Goal: Use online tool/utility: Utilize a website feature to perform a specific function

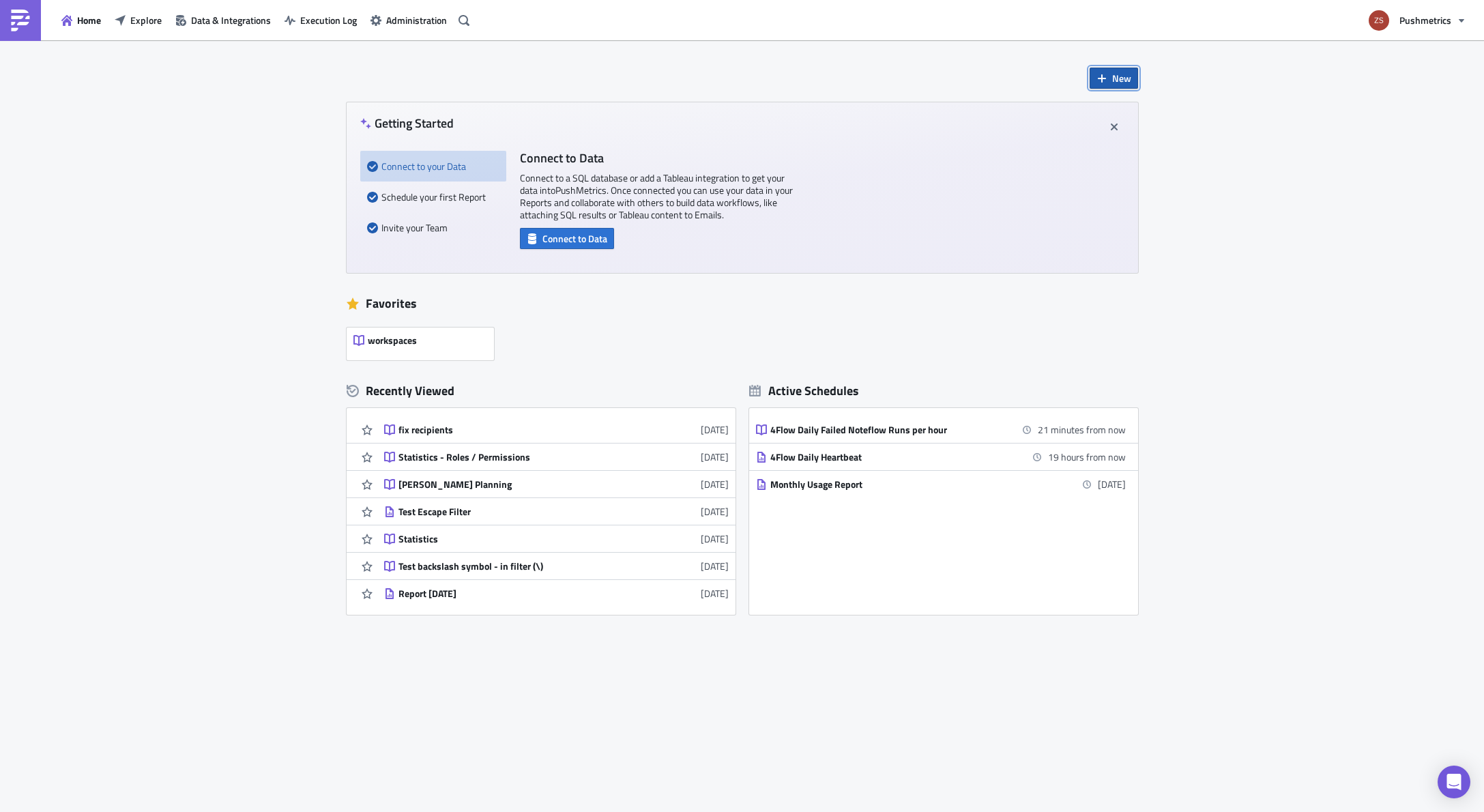
click at [1111, 83] on button "New" at bounding box center [1113, 78] width 48 height 21
click at [1121, 139] on div "Notebook" at bounding box center [1159, 133] width 90 height 13
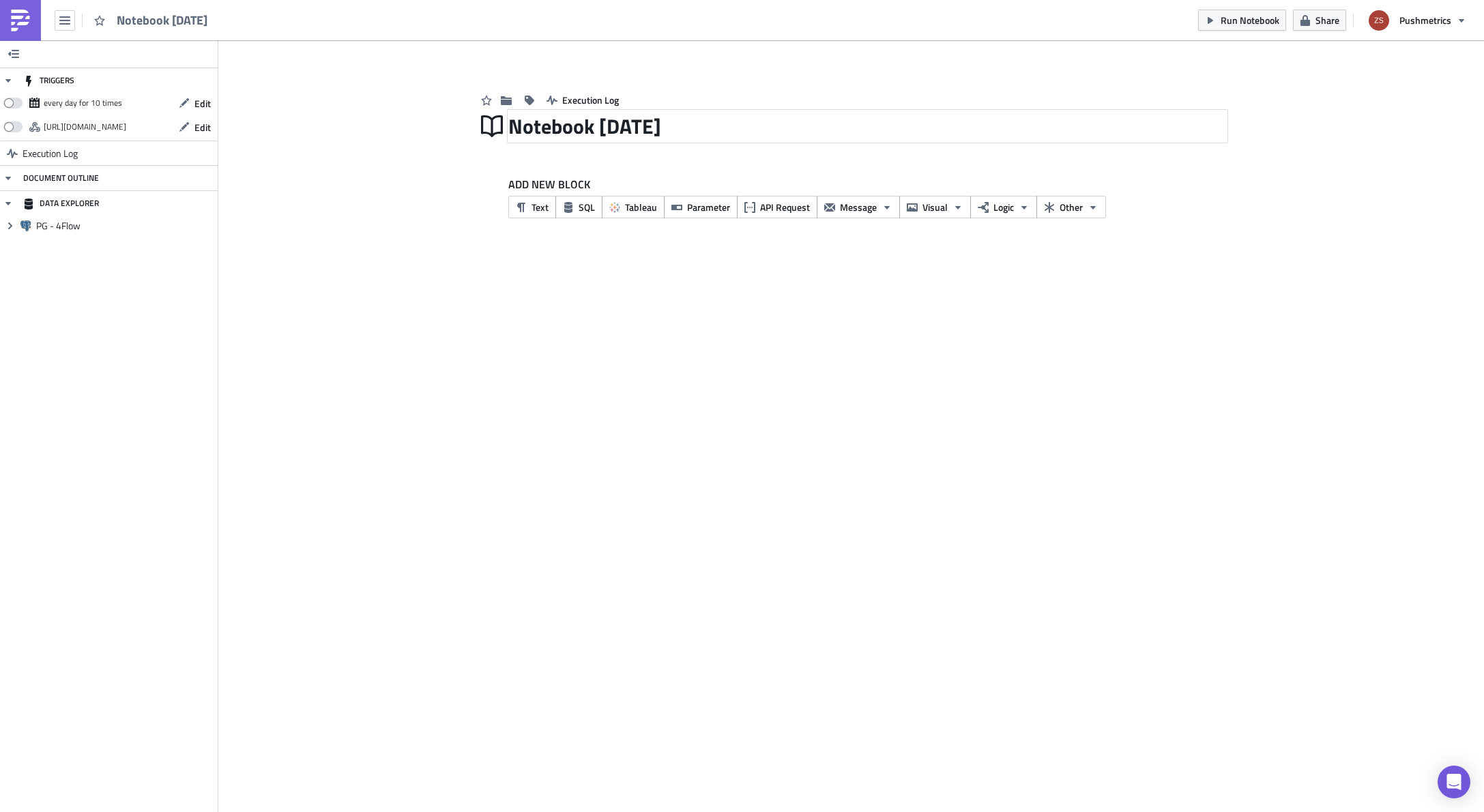
click at [664, 128] on div "Notebook [DATE]" at bounding box center [867, 125] width 718 height 31
type input "check report destination"
click at [590, 203] on span "SQL" at bounding box center [586, 206] width 16 height 14
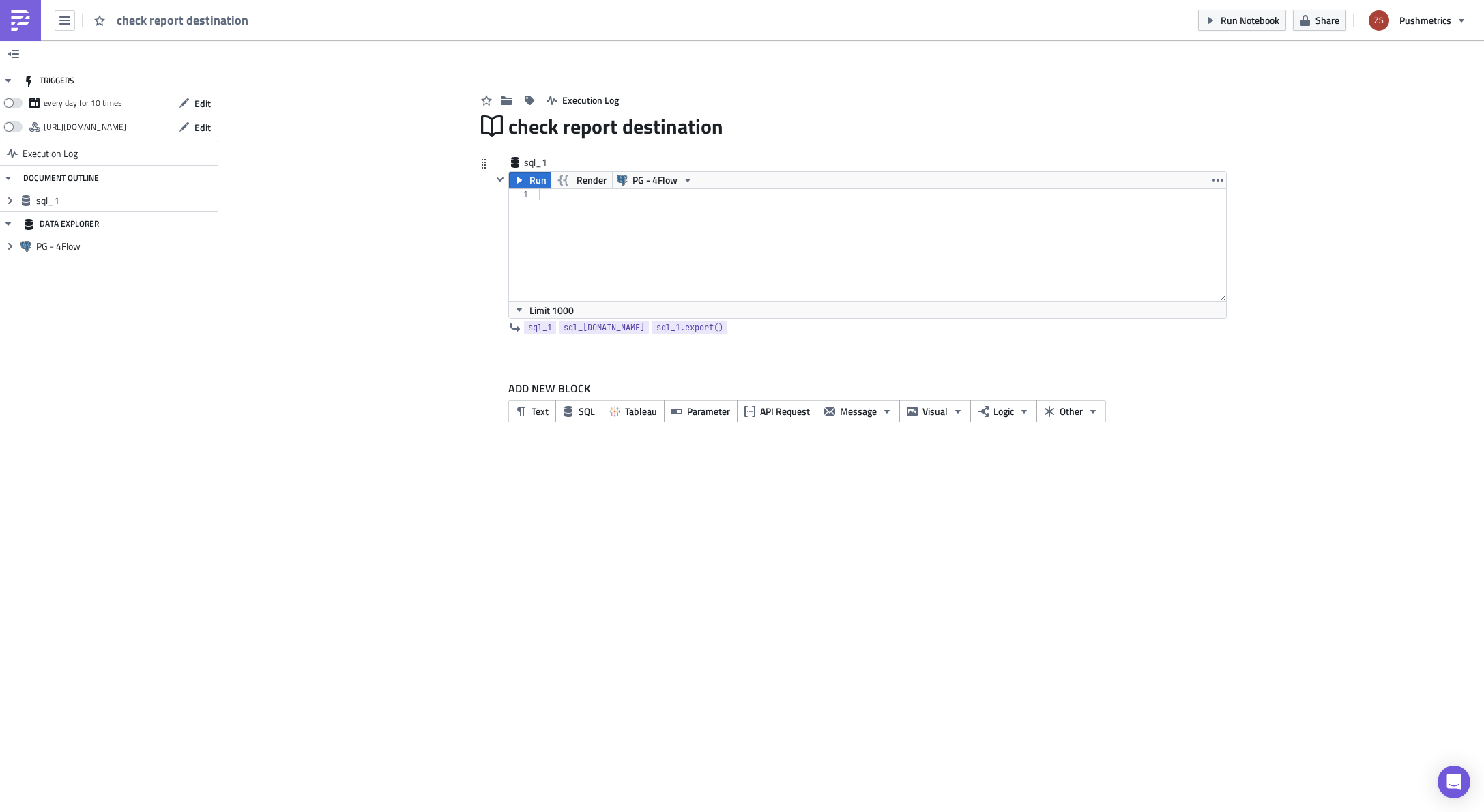
click at [664, 170] on div "sql_1" at bounding box center [859, 163] width 735 height 16
click at [664, 182] on span "PG - 4Flow" at bounding box center [655, 179] width 45 height 16
click at [599, 249] on div at bounding box center [881, 256] width 690 height 134
paste textarea "select * from report where options like '%"[]"%'"
type textarea "select * from report where options like '%"[]"%'"
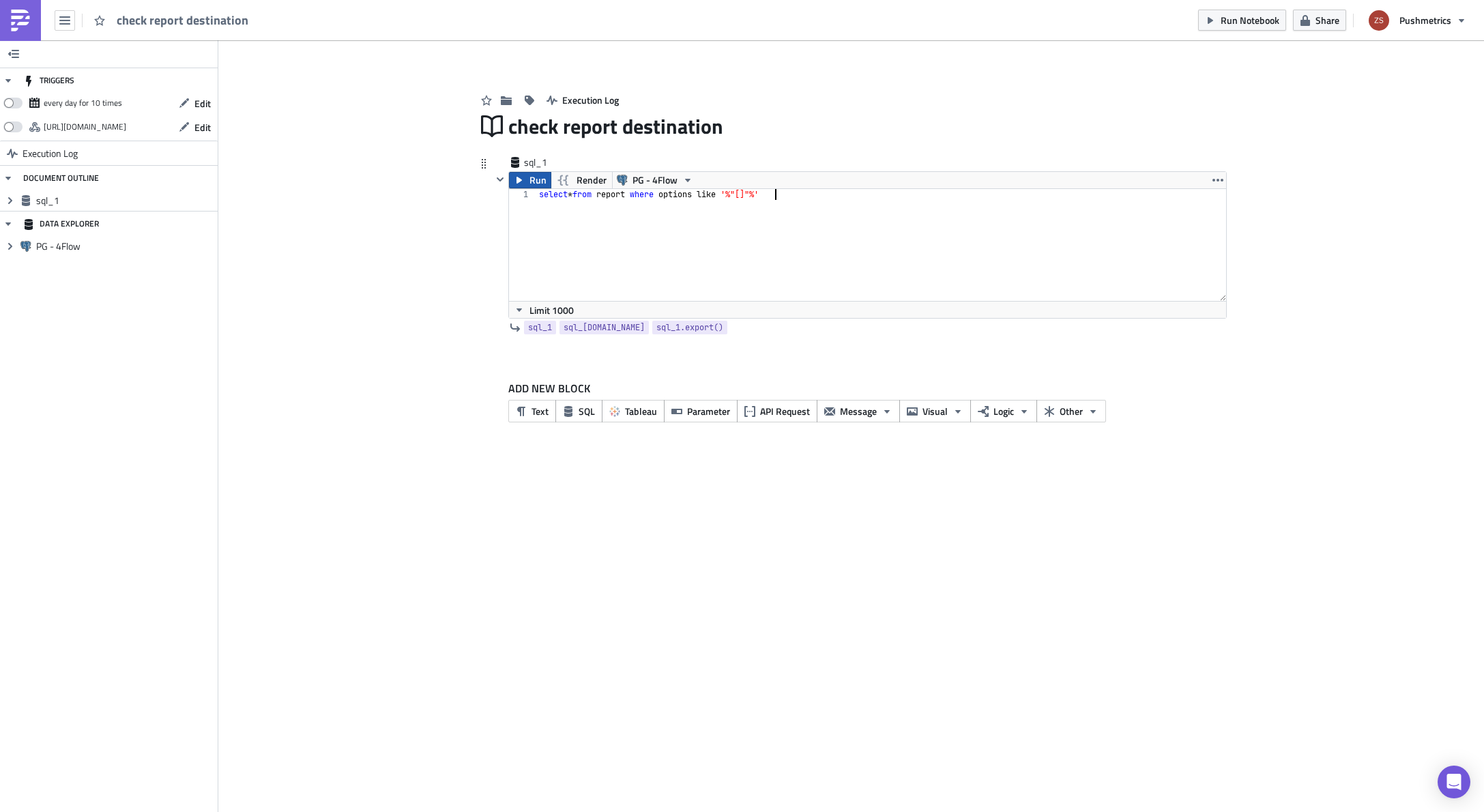
click at [526, 177] on button "Run" at bounding box center [530, 179] width 42 height 16
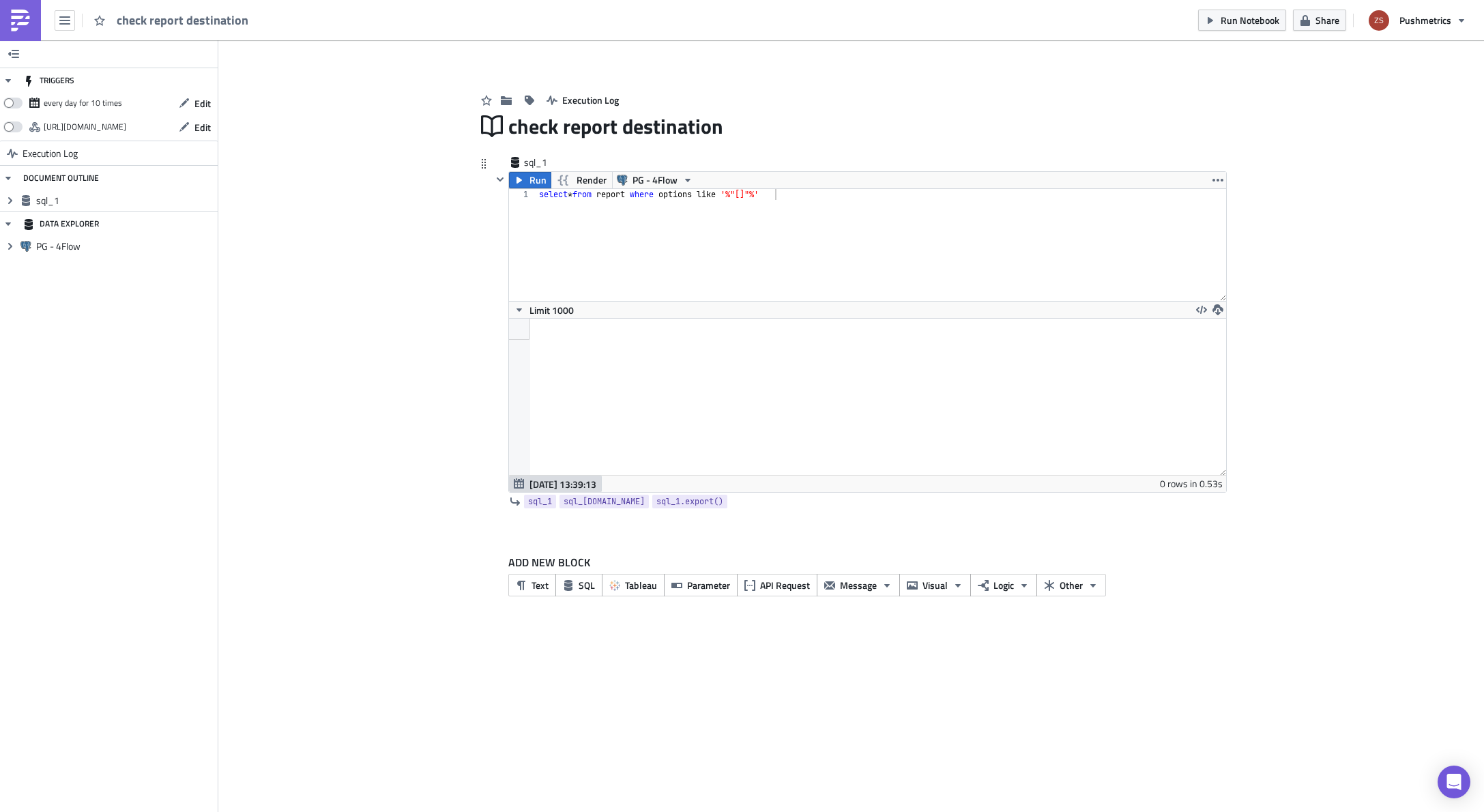
scroll to position [156, 716]
click at [698, 221] on div "select * from report where options like '%"[]"%'" at bounding box center [881, 256] width 690 height 134
click at [23, 11] on img at bounding box center [20, 20] width 22 height 22
